Goal: Complete application form: Complete application form

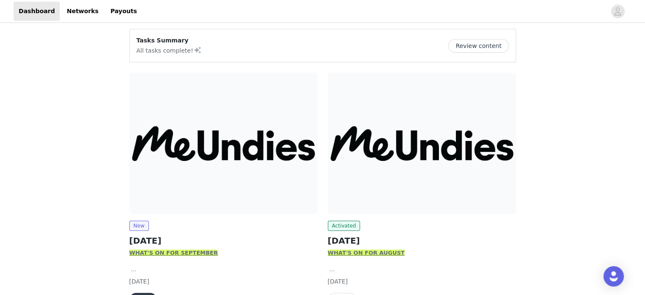
scroll to position [116, 0]
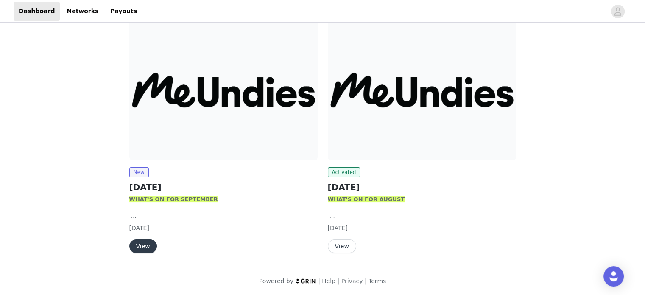
click at [137, 244] on button "View" at bounding box center [143, 246] width 28 height 14
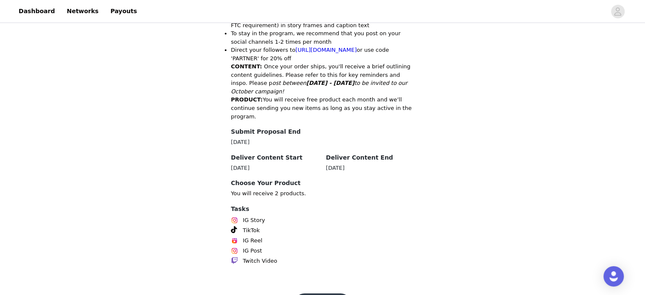
scroll to position [458, 0]
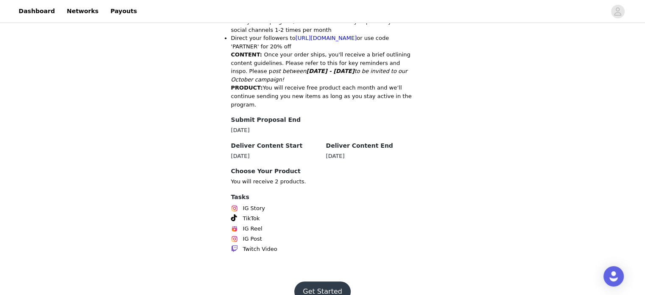
click at [325, 281] on button "Get Started" at bounding box center [322, 291] width 56 height 20
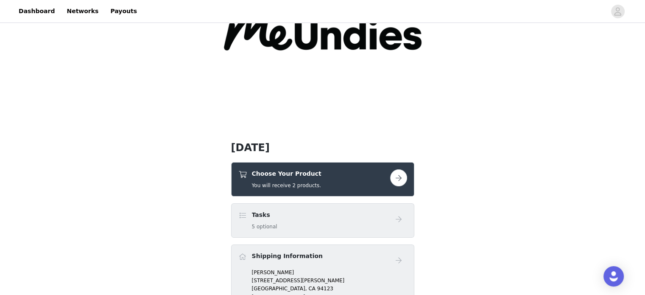
scroll to position [212, 0]
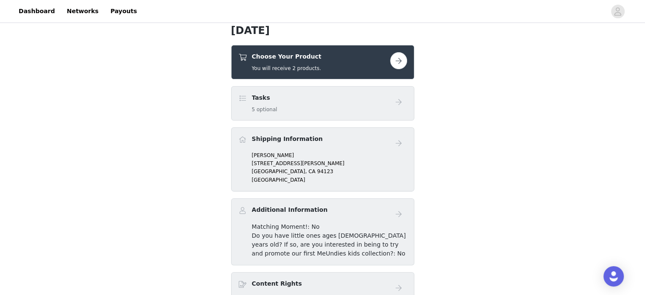
click at [403, 61] on button "button" at bounding box center [398, 60] width 17 height 17
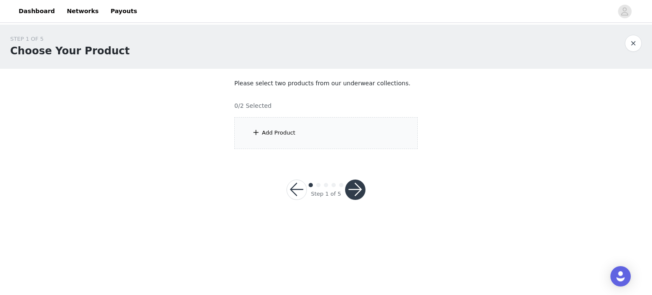
click at [320, 140] on div "Add Product" at bounding box center [325, 133] width 183 height 32
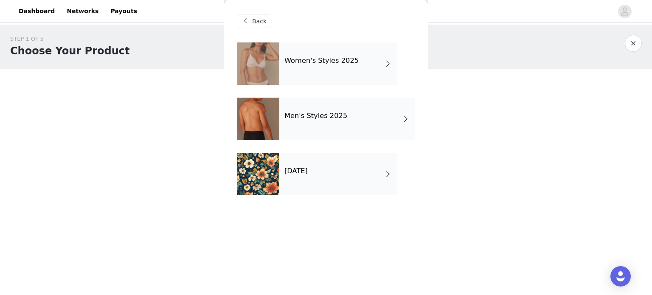
click at [336, 181] on div "[DATE]" at bounding box center [338, 174] width 118 height 42
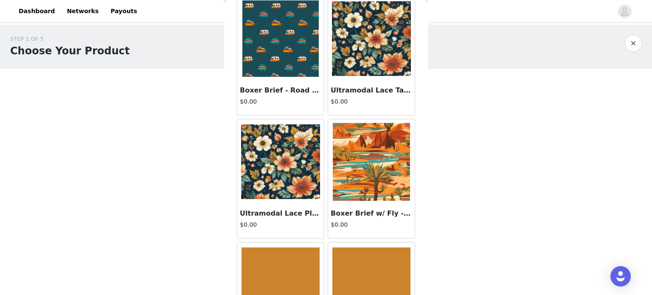
scroll to position [360, 0]
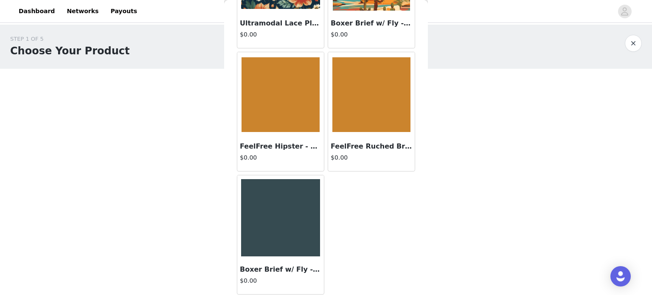
click at [357, 146] on h3 "FeelFree Ruched Bralette - Marigold" at bounding box center [371, 146] width 81 height 10
click at [357, 146] on div "Back FeelFree Hipster - Universe 2.0 $0.00 FeelFree Longline Bralette - Univers…" at bounding box center [326, 147] width 204 height 295
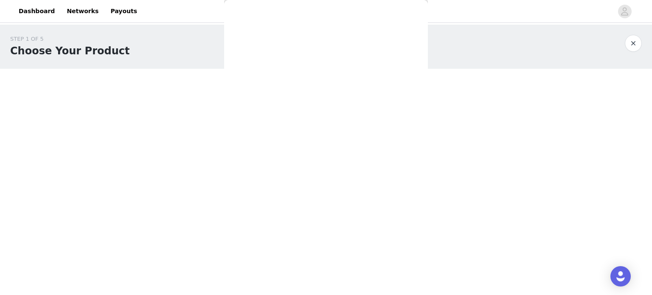
scroll to position [0, 0]
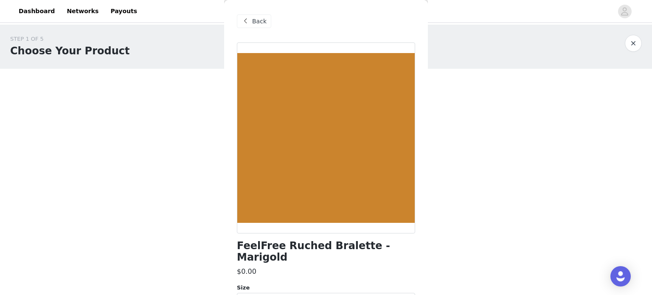
click at [329, 249] on h1 "FeelFree Ruched Bralette - Marigold" at bounding box center [326, 251] width 178 height 23
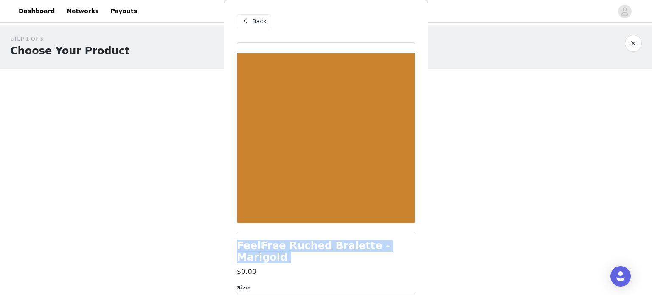
click at [329, 249] on h1 "FeelFree Ruched Bralette - Marigold" at bounding box center [326, 251] width 178 height 23
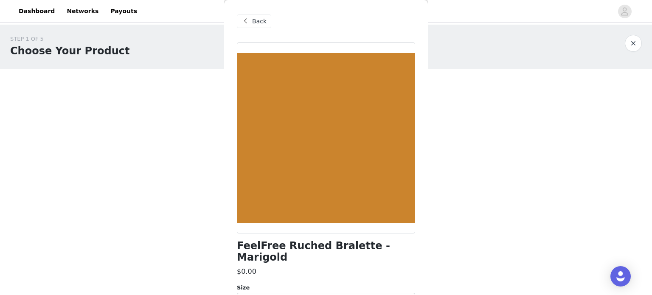
click at [263, 18] on span "Back" at bounding box center [259, 21] width 14 height 9
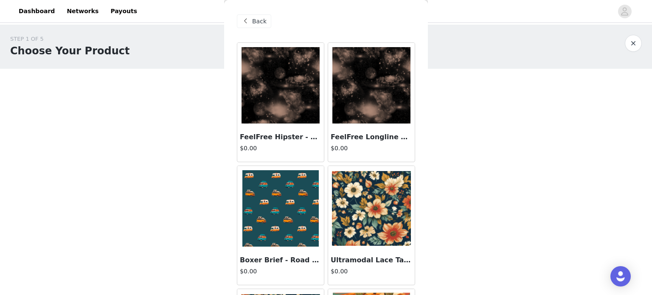
click at [255, 17] on span "Back" at bounding box center [259, 21] width 14 height 9
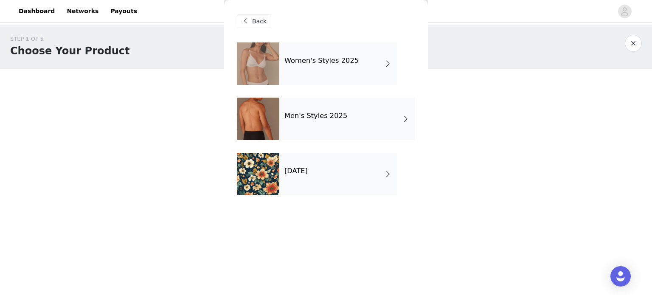
click at [276, 56] on div at bounding box center [258, 63] width 42 height 42
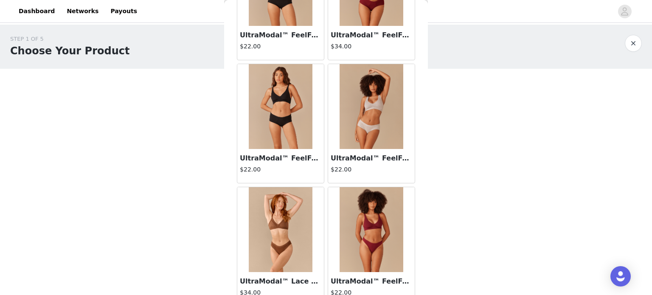
scroll to position [1001, 0]
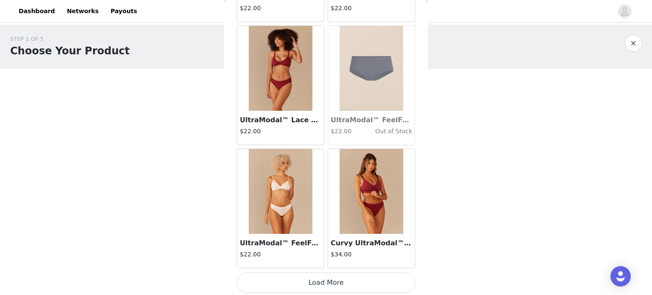
click at [317, 279] on button "Load More" at bounding box center [326, 282] width 178 height 20
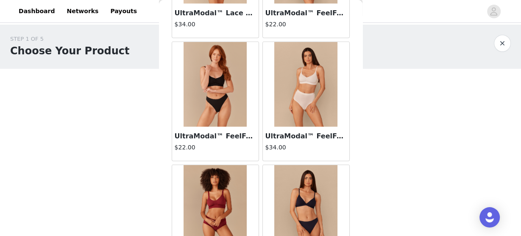
scroll to position [2286, 0]
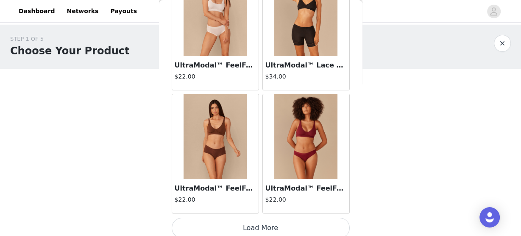
click at [258, 219] on button "Load More" at bounding box center [261, 228] width 178 height 20
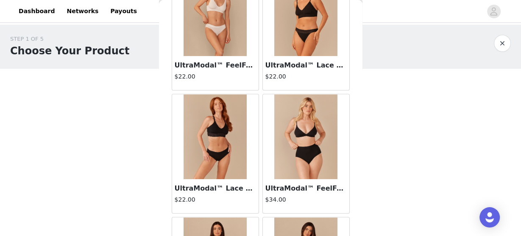
scroll to position [3514, 0]
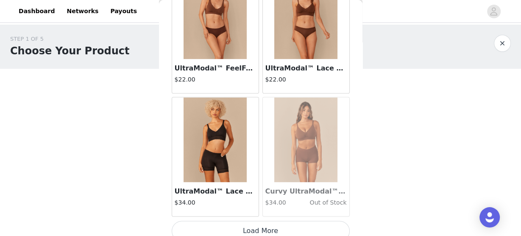
click at [256, 223] on button "Load More" at bounding box center [261, 231] width 178 height 20
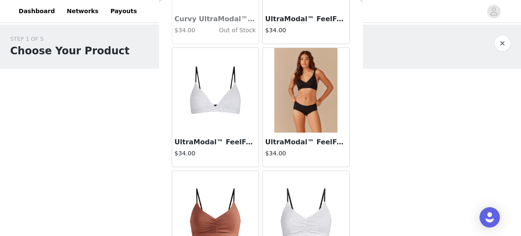
scroll to position [4278, 0]
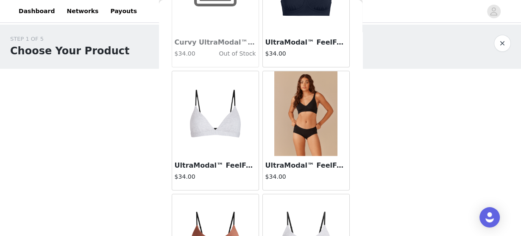
click at [288, 114] on img at bounding box center [307, 113] width 64 height 85
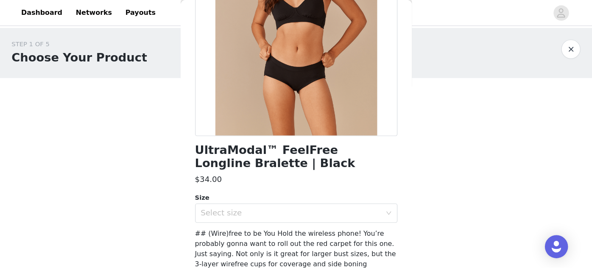
scroll to position [78, 0]
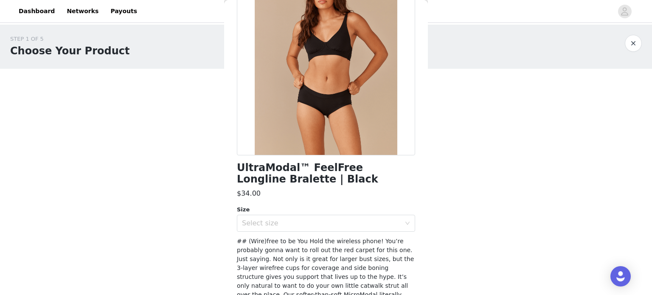
drag, startPoint x: 490, startPoint y: 0, endPoint x: 377, endPoint y: 187, distance: 218.7
click at [377, 187] on div "UltraModal™ FeelFree Longline Bralette | Black $34.00 Size Select size Add Prod…" at bounding box center [326, 194] width 178 height 460
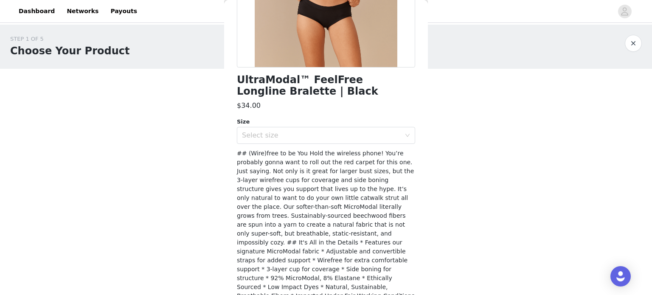
scroll to position [198, 0]
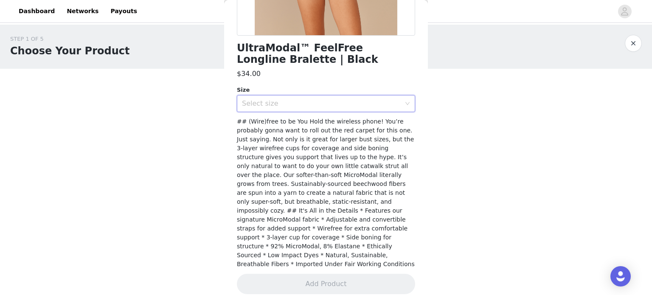
click at [332, 98] on div "Select size" at bounding box center [323, 103] width 163 height 16
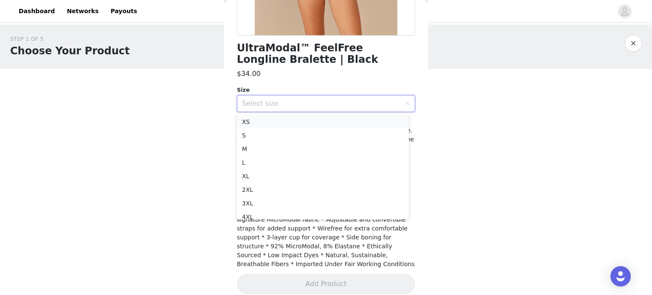
click at [292, 125] on li "XS" at bounding box center [323, 122] width 172 height 14
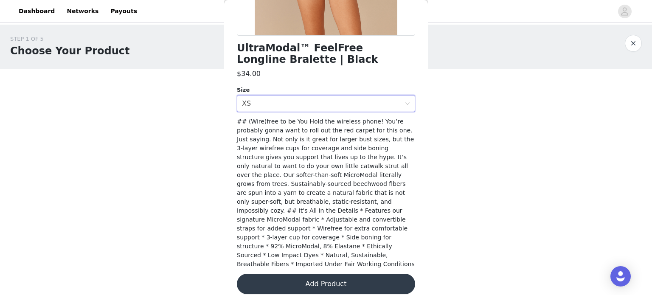
click at [325, 274] on button "Add Product" at bounding box center [326, 284] width 178 height 20
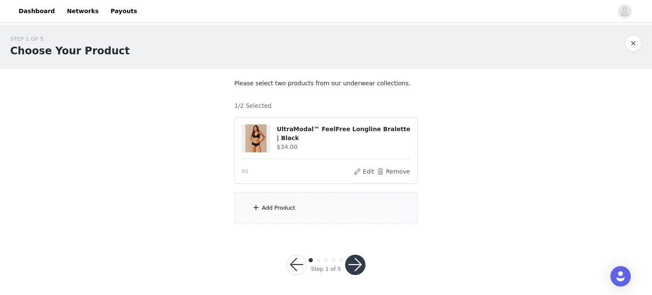
click at [338, 201] on div "Add Product" at bounding box center [325, 208] width 183 height 32
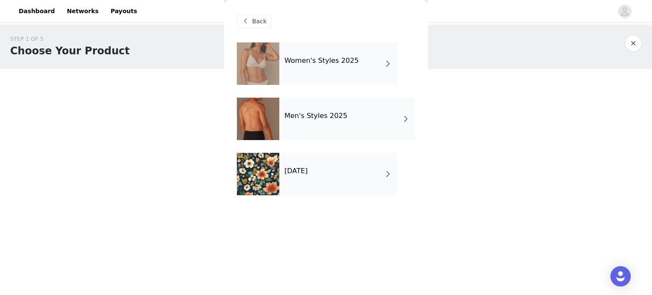
click at [322, 74] on div "Women's Styles 2025" at bounding box center [338, 63] width 118 height 42
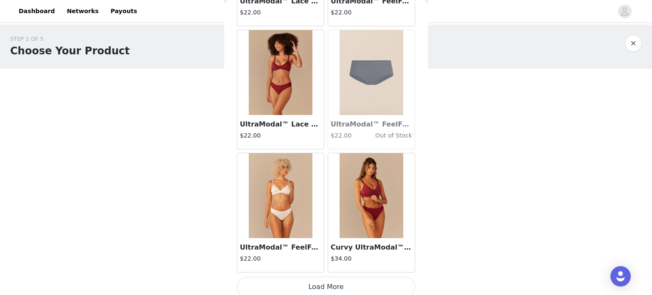
scroll to position [1001, 0]
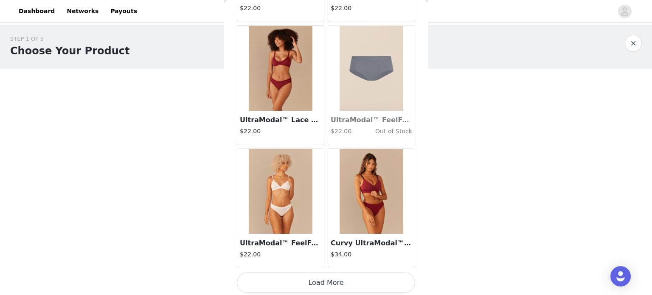
click at [323, 272] on button "Load More" at bounding box center [326, 282] width 178 height 20
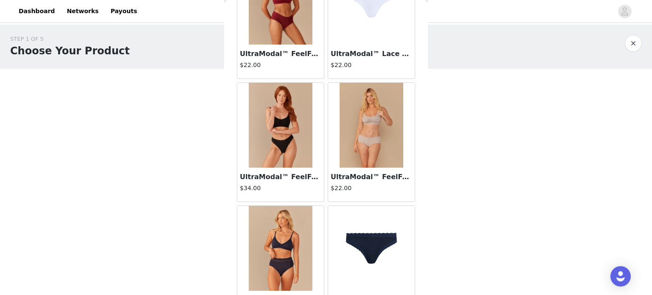
scroll to position [2230, 0]
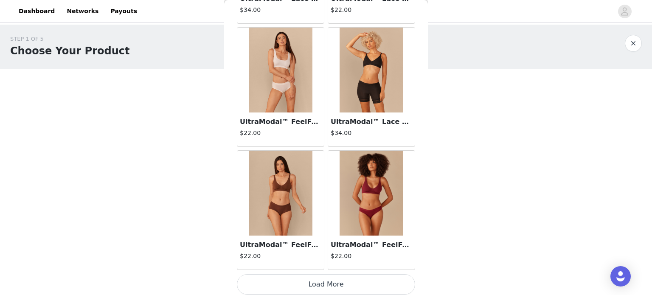
click at [338, 276] on button "Load More" at bounding box center [326, 284] width 178 height 20
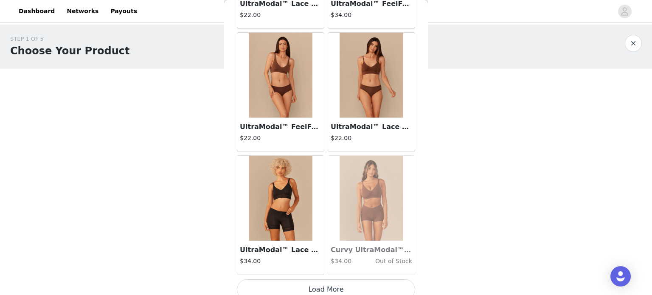
scroll to position [3459, 0]
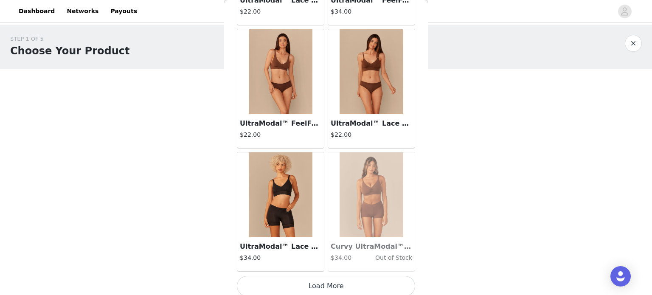
click at [345, 282] on button "Load More" at bounding box center [326, 286] width 178 height 20
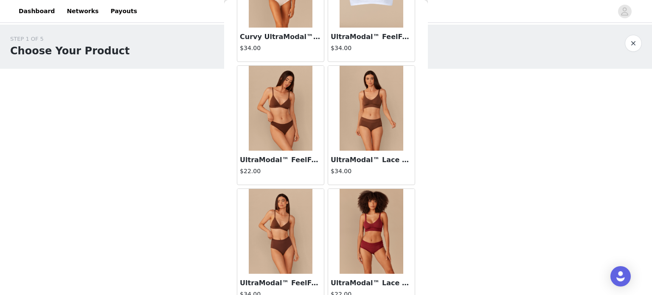
scroll to position [2680, 0]
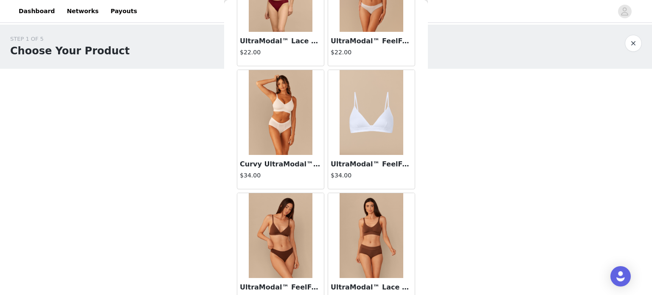
click at [378, 123] on img at bounding box center [371, 112] width 64 height 85
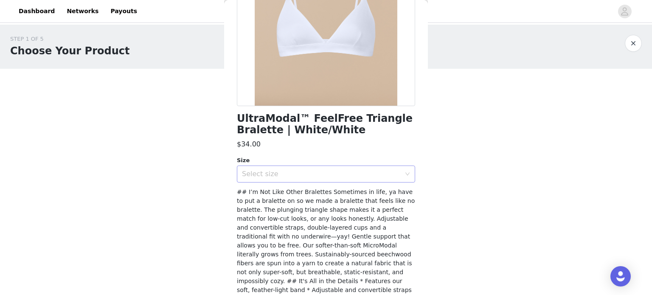
scroll to position [180, 0]
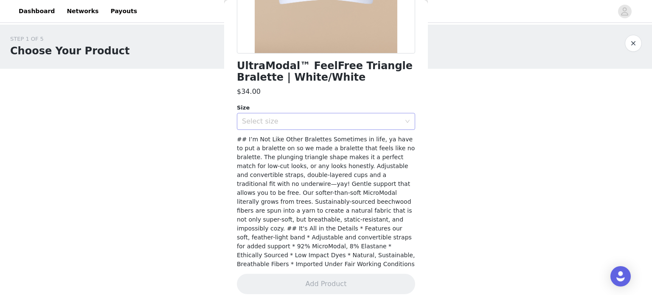
click at [311, 117] on div "Select size" at bounding box center [321, 121] width 159 height 8
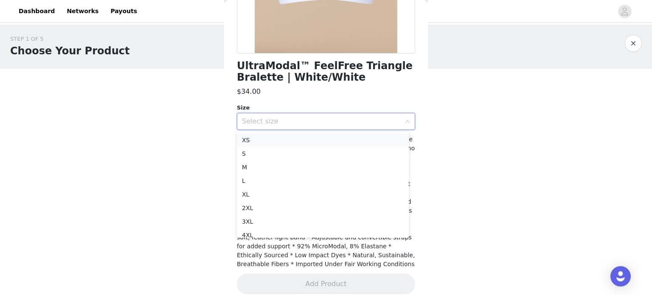
click at [290, 142] on li "XS" at bounding box center [323, 140] width 172 height 14
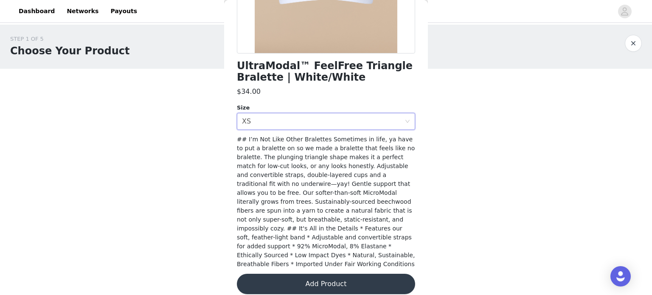
click at [336, 275] on button "Add Product" at bounding box center [326, 284] width 178 height 20
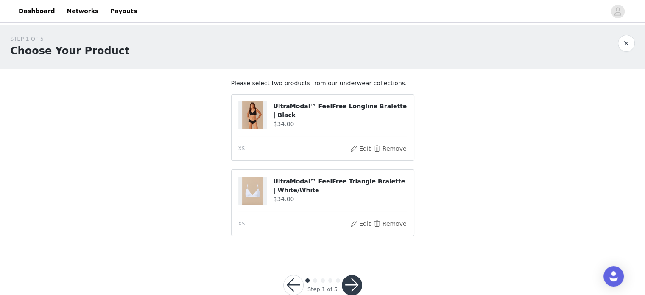
click at [304, 109] on h4 "UltraModal™ FeelFree Longline Bralette | Black" at bounding box center [340, 111] width 134 height 18
click at [261, 116] on img at bounding box center [252, 115] width 21 height 28
click at [255, 112] on img at bounding box center [252, 115] width 21 height 28
click at [357, 149] on button "Edit" at bounding box center [361, 148] width 22 height 10
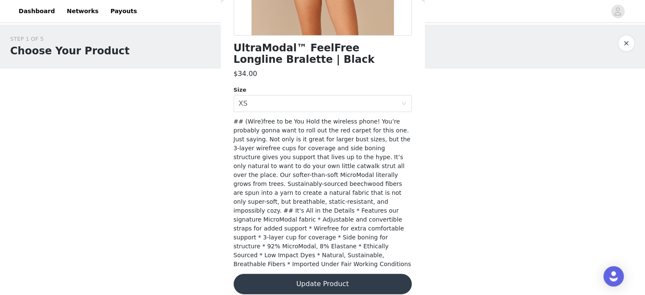
scroll to position [0, 0]
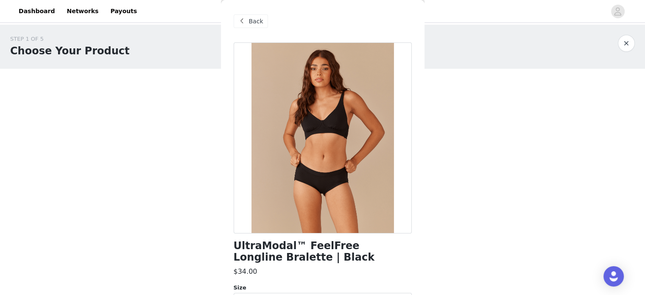
click at [247, 17] on div "Back" at bounding box center [251, 21] width 34 height 14
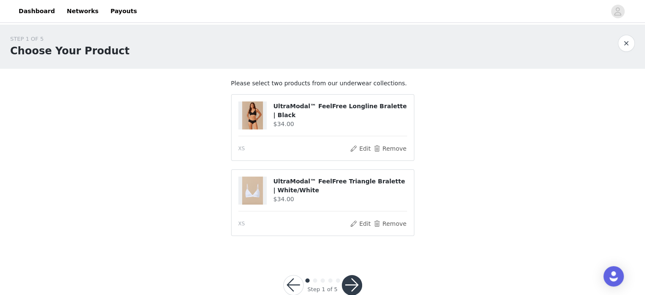
scroll to position [20, 0]
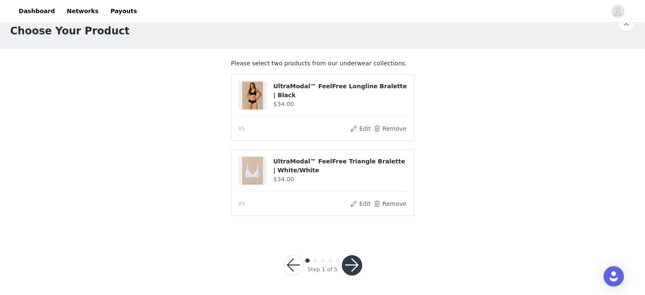
click at [342, 264] on button "button" at bounding box center [352, 265] width 20 height 20
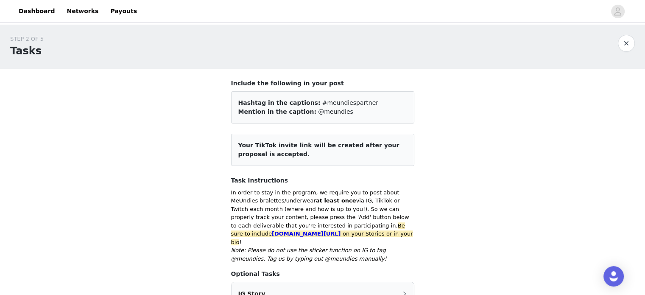
click at [336, 147] on span "Your TikTok invite link will be created after your proposal is accepted." at bounding box center [318, 150] width 161 height 16
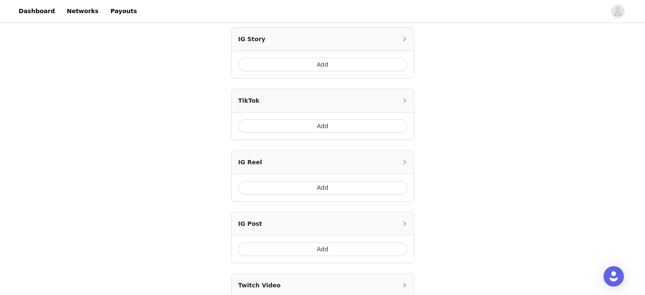
scroll to position [297, 0]
click at [319, 119] on button "Add" at bounding box center [322, 126] width 169 height 14
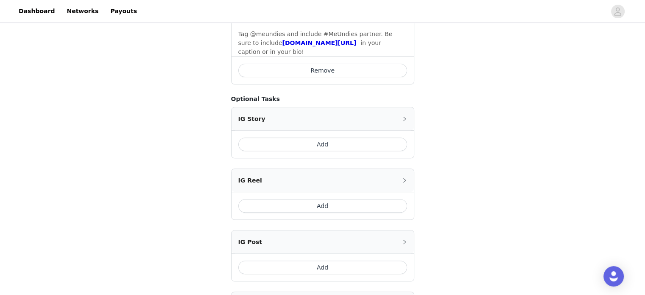
scroll to position [174, 0]
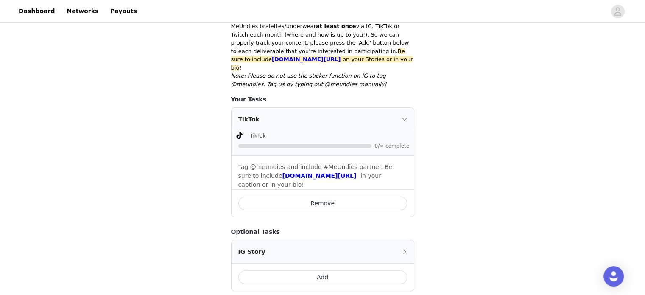
click at [327, 270] on button "Add" at bounding box center [322, 277] width 169 height 14
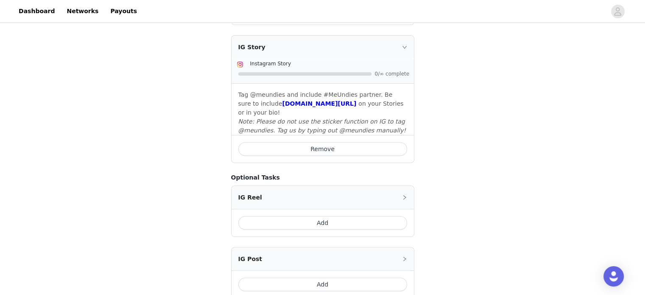
scroll to position [502, 0]
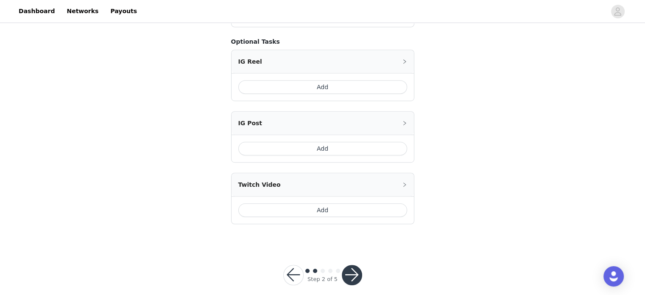
click at [353, 265] on button "button" at bounding box center [352, 275] width 20 height 20
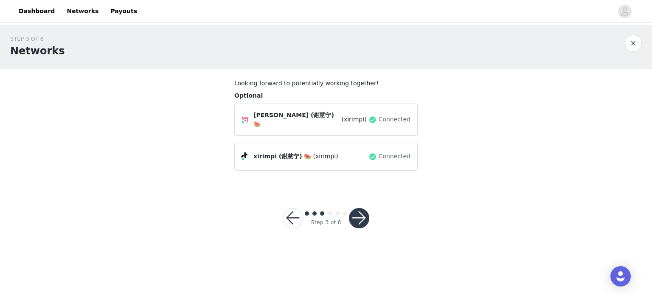
click at [356, 214] on button "button" at bounding box center [359, 218] width 20 height 20
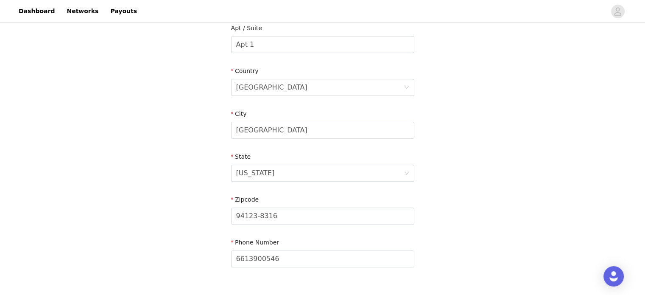
scroll to position [283, 0]
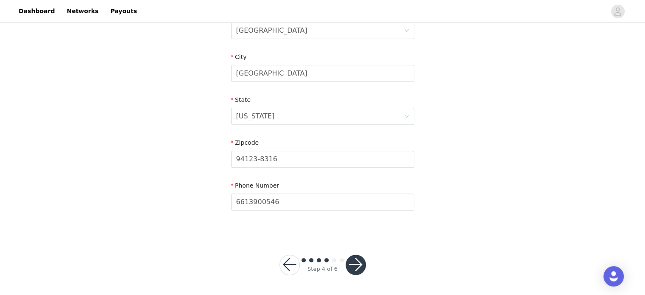
click at [361, 264] on button "button" at bounding box center [356, 265] width 20 height 20
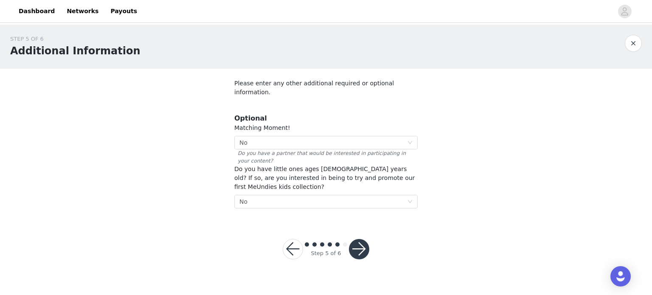
click at [360, 239] on button "button" at bounding box center [359, 249] width 20 height 20
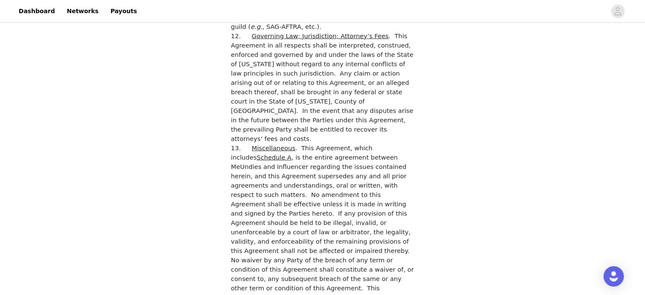
scroll to position [2342, 0]
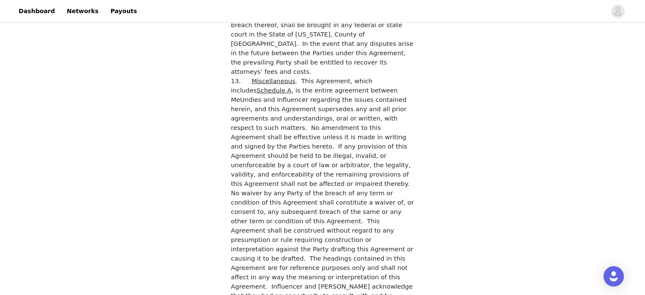
checkbox input "true"
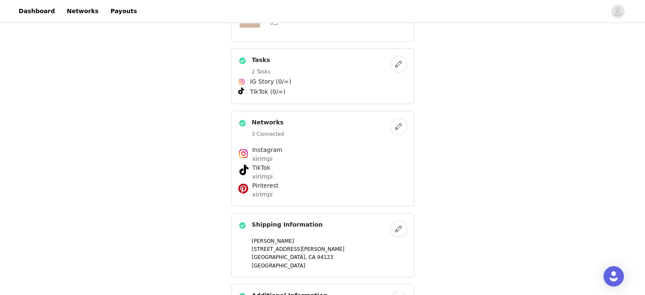
scroll to position [212, 0]
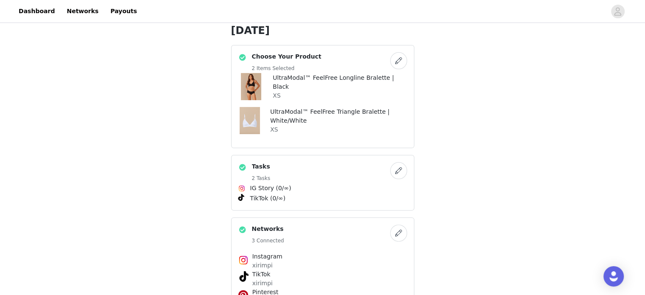
click at [402, 60] on button "button" at bounding box center [398, 60] width 17 height 17
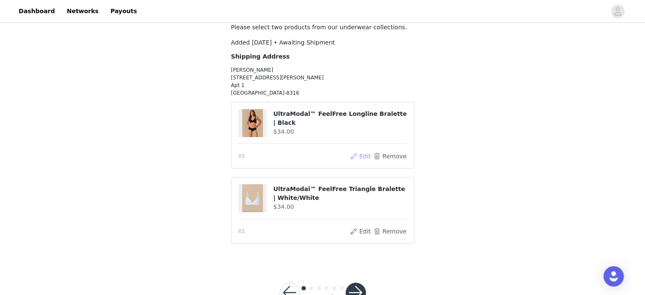
scroll to position [41, 0]
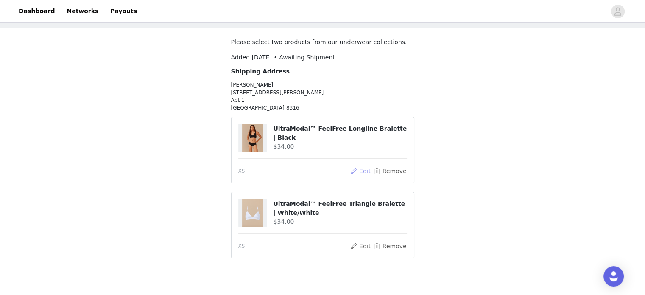
click at [361, 171] on button "Edit" at bounding box center [361, 171] width 22 height 10
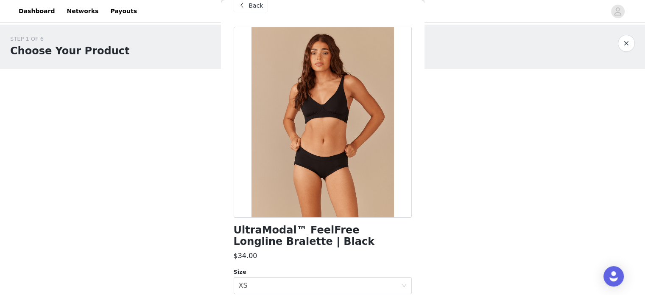
scroll to position [0, 0]
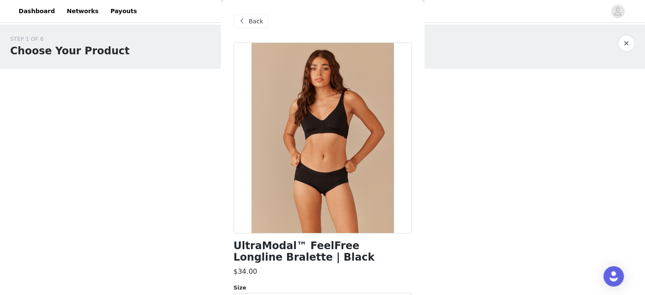
click at [241, 18] on span at bounding box center [242, 21] width 10 height 10
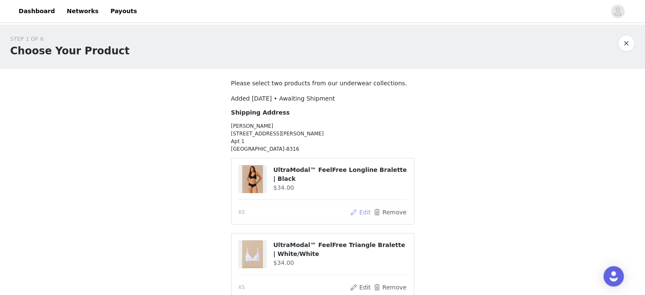
click at [359, 213] on button "Edit" at bounding box center [361, 212] width 22 height 10
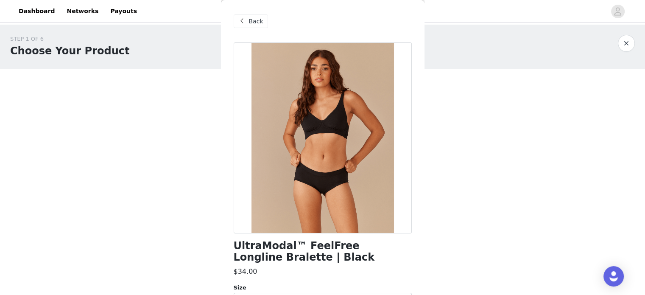
click at [248, 22] on div "Back" at bounding box center [251, 21] width 34 height 14
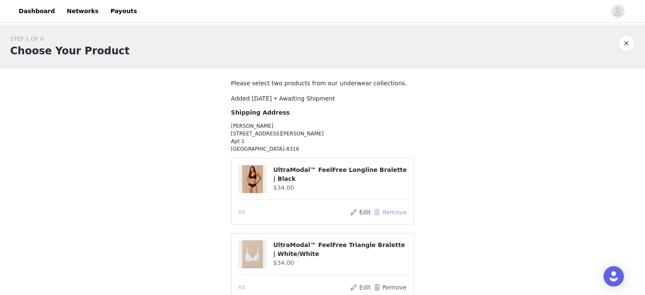
click at [389, 216] on article "UltraModal™ FeelFree Longline Bralette | Black $34.00 XS Edit Remove" at bounding box center [322, 191] width 183 height 67
click at [388, 212] on button "Remove" at bounding box center [390, 212] width 34 height 10
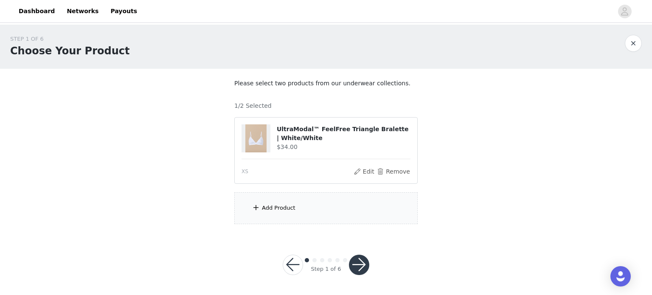
click at [338, 216] on div "Add Product" at bounding box center [325, 208] width 183 height 32
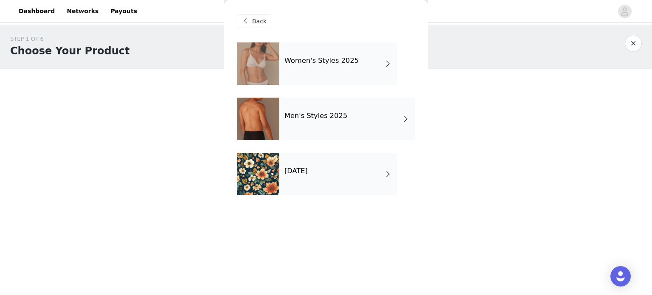
click at [337, 69] on div "Women's Styles 2025" at bounding box center [338, 63] width 118 height 42
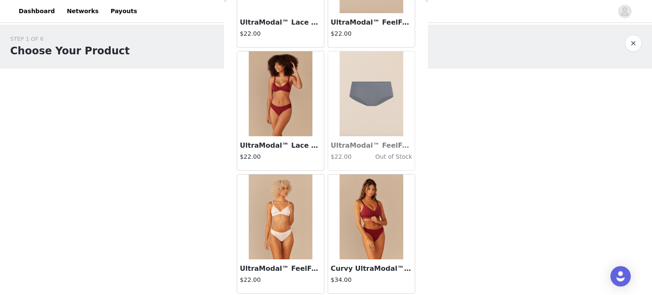
scroll to position [1001, 0]
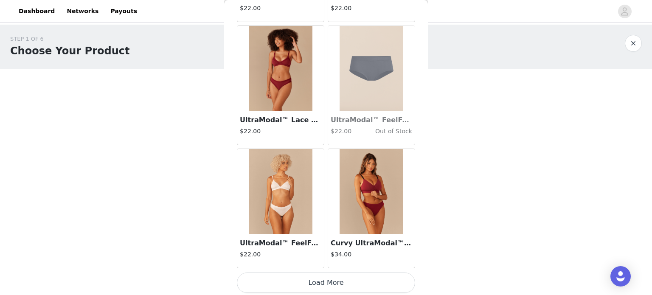
click at [356, 280] on button "Load More" at bounding box center [326, 282] width 178 height 20
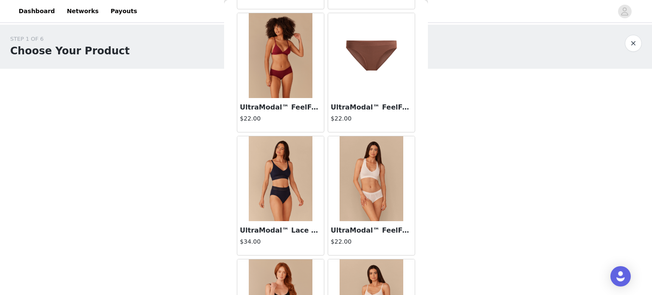
scroll to position [1553, 0]
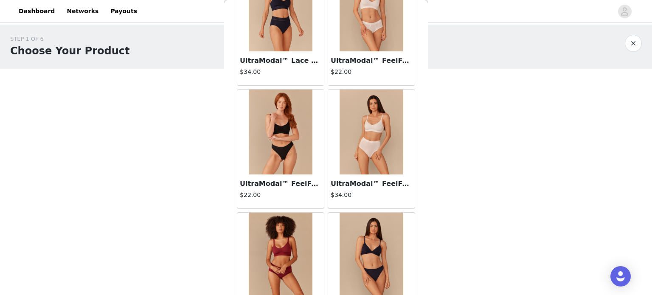
click at [370, 191] on h4 "$34.00" at bounding box center [371, 195] width 81 height 9
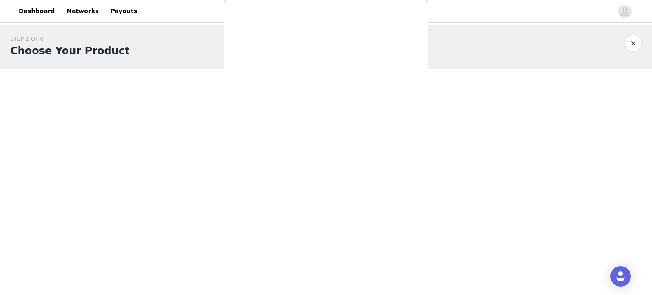
scroll to position [0, 0]
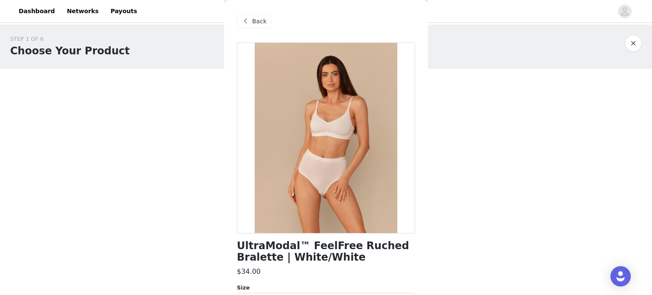
click at [261, 18] on span "Back" at bounding box center [259, 21] width 14 height 9
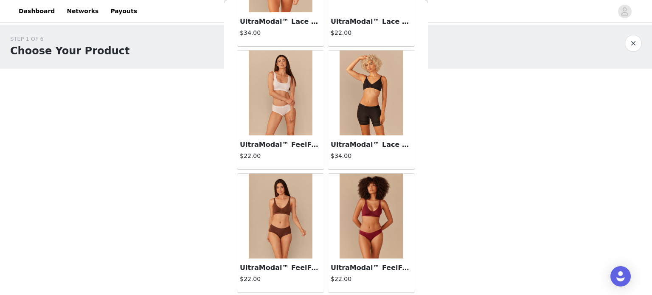
scroll to position [2230, 0]
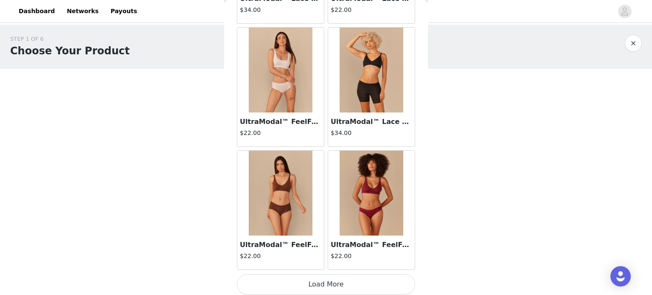
click at [351, 274] on button "Load More" at bounding box center [326, 284] width 178 height 20
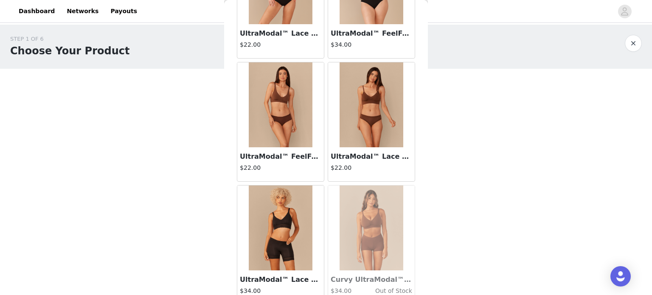
scroll to position [3459, 0]
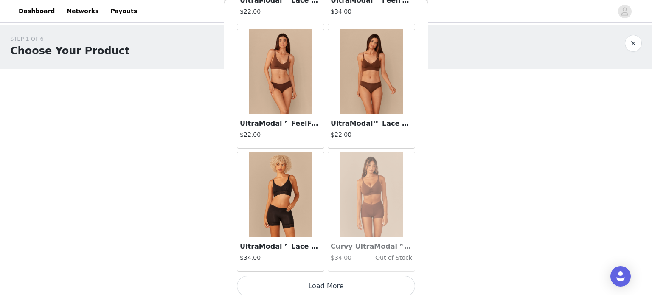
click at [335, 281] on button "Load More" at bounding box center [326, 286] width 178 height 20
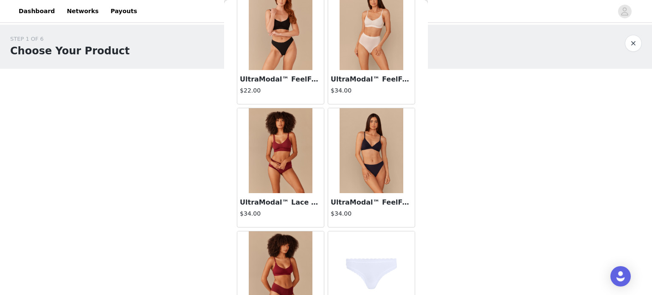
scroll to position [1577, 0]
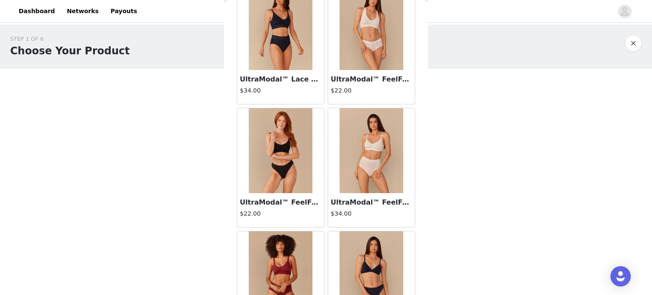
click at [362, 174] on img at bounding box center [371, 150] width 64 height 85
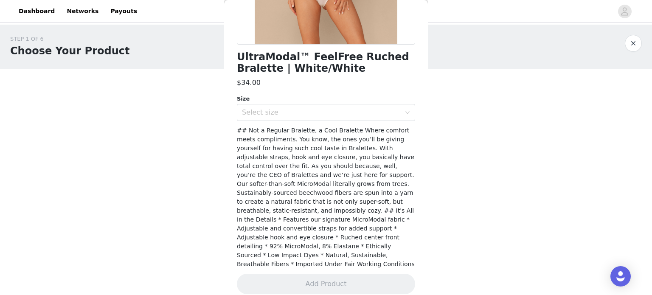
scroll to position [19, 0]
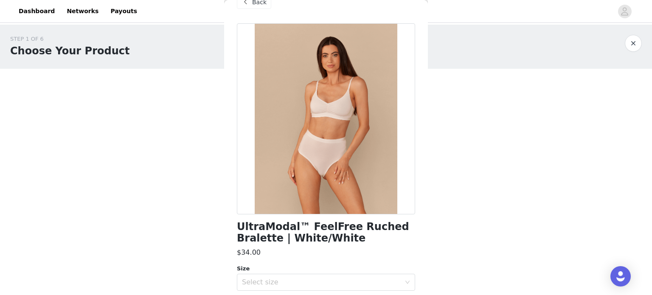
click at [247, 3] on span at bounding box center [245, 2] width 10 height 10
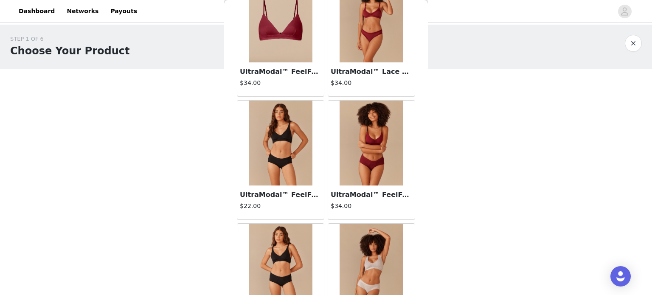
scroll to position [552, 0]
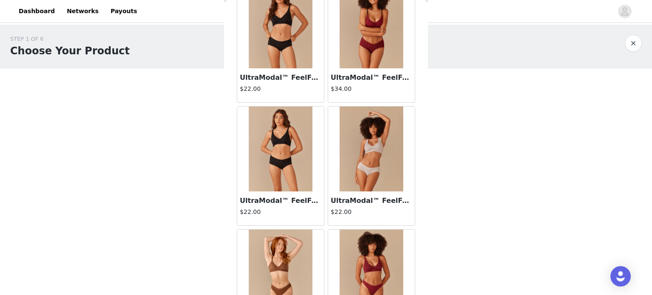
click at [297, 58] on img at bounding box center [281, 25] width 64 height 85
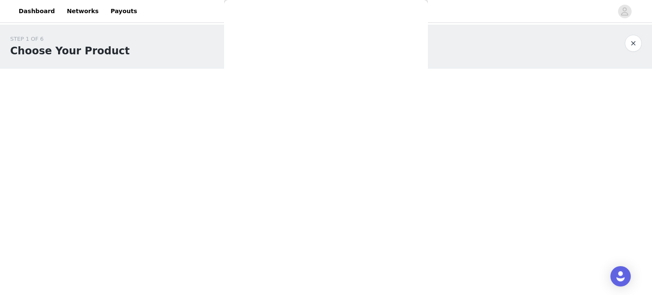
scroll to position [0, 0]
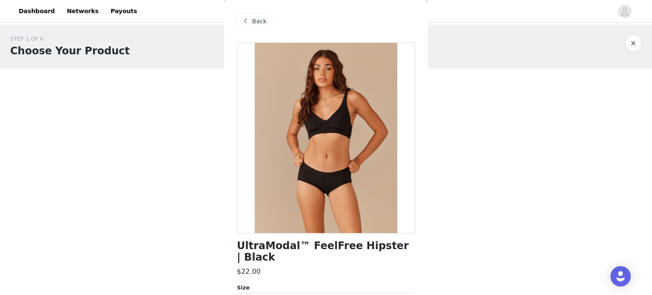
click at [249, 21] on span at bounding box center [245, 21] width 10 height 10
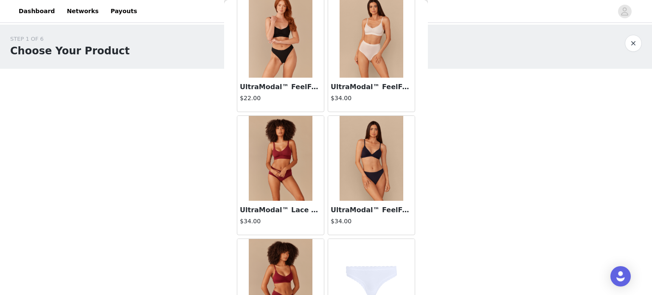
scroll to position [1485, 0]
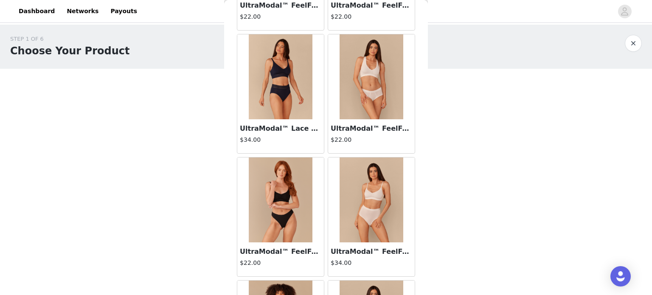
click at [381, 89] on img at bounding box center [371, 76] width 64 height 85
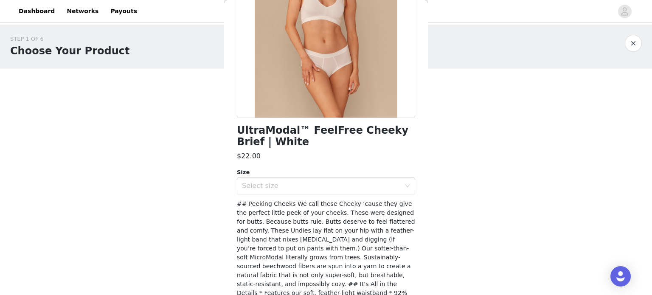
scroll to position [170, 0]
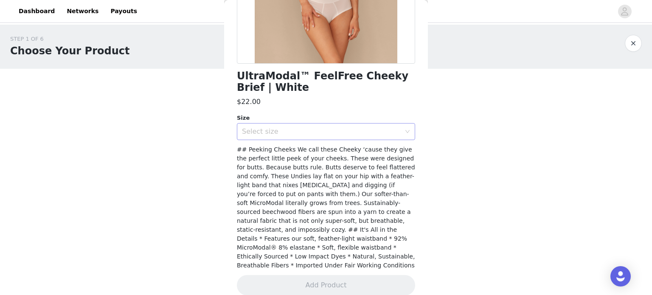
click at [294, 128] on div "Select size" at bounding box center [321, 131] width 159 height 8
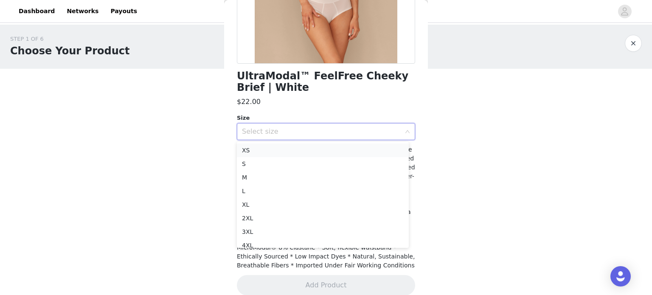
click at [257, 149] on li "XS" at bounding box center [323, 150] width 172 height 14
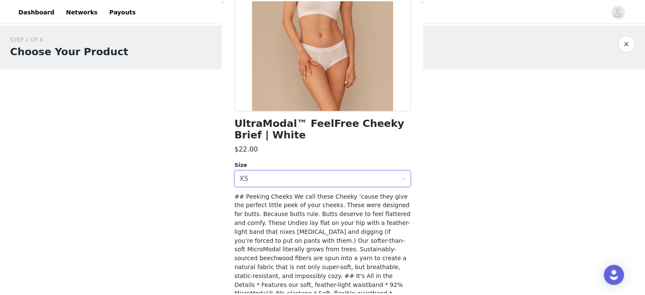
scroll to position [171, 0]
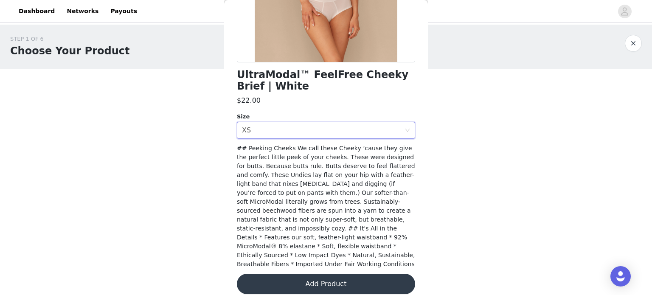
click at [341, 275] on button "Add Product" at bounding box center [326, 284] width 178 height 20
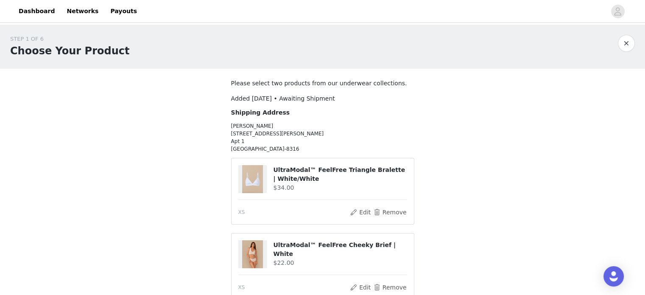
scroll to position [84, 0]
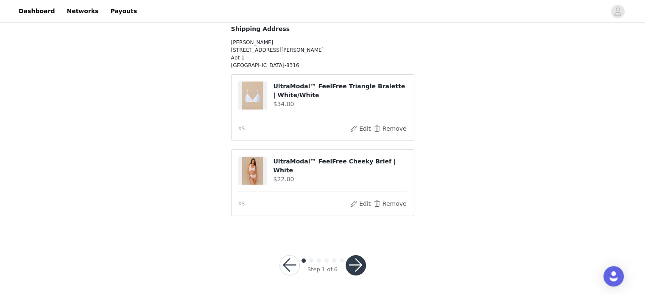
click at [358, 265] on button "button" at bounding box center [356, 265] width 20 height 20
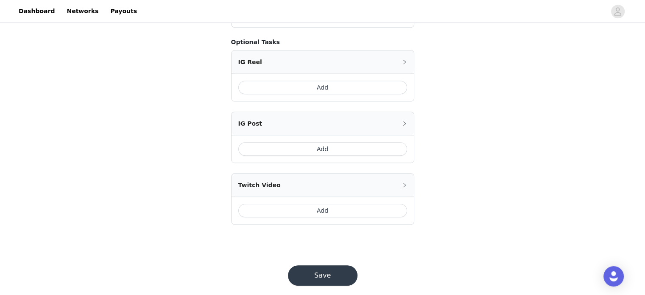
scroll to position [502, 0]
click at [346, 265] on button "Save" at bounding box center [323, 275] width 70 height 20
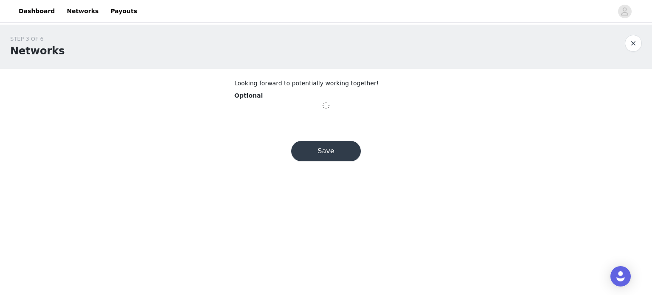
click at [323, 150] on button "Save" at bounding box center [326, 151] width 70 height 20
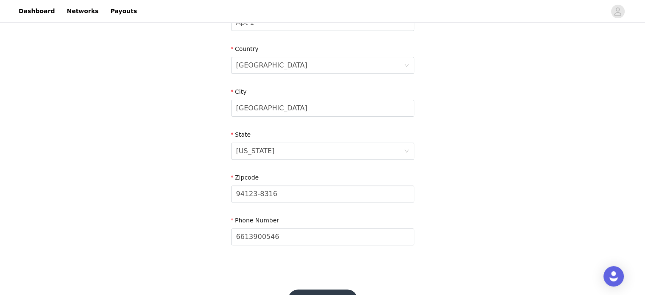
scroll to position [283, 0]
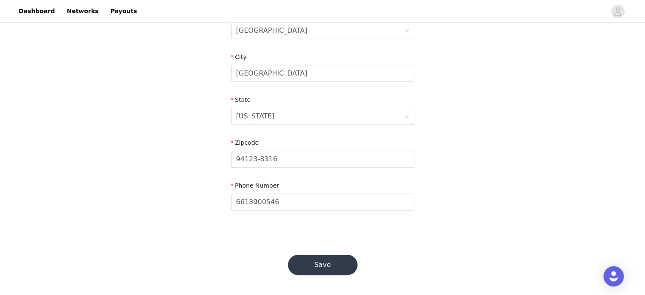
click at [334, 264] on button "Save" at bounding box center [323, 265] width 70 height 20
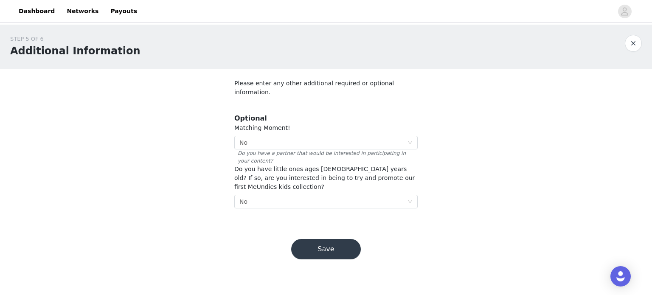
click at [336, 239] on button "Save" at bounding box center [326, 249] width 70 height 20
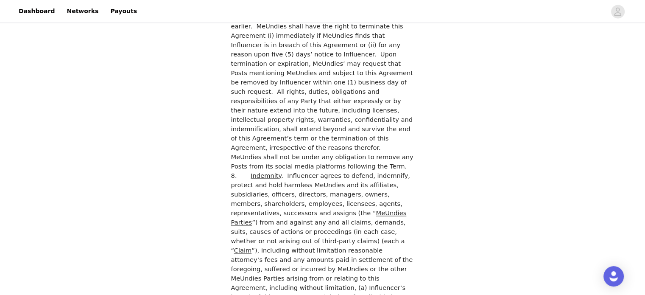
scroll to position [2342, 0]
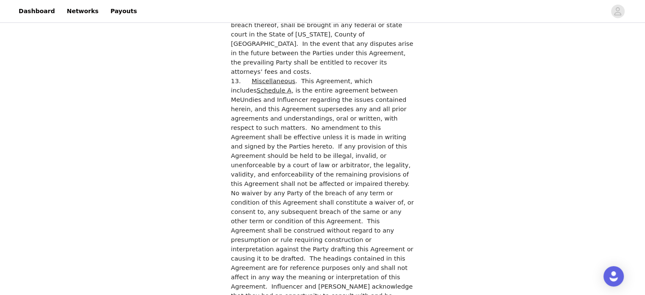
checkbox input "true"
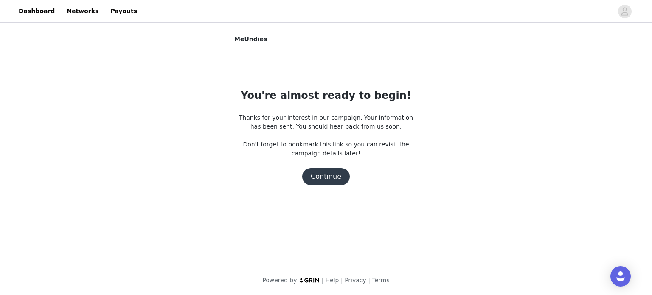
click at [334, 183] on button "Continue" at bounding box center [326, 176] width 48 height 17
